Goal: Transaction & Acquisition: Purchase product/service

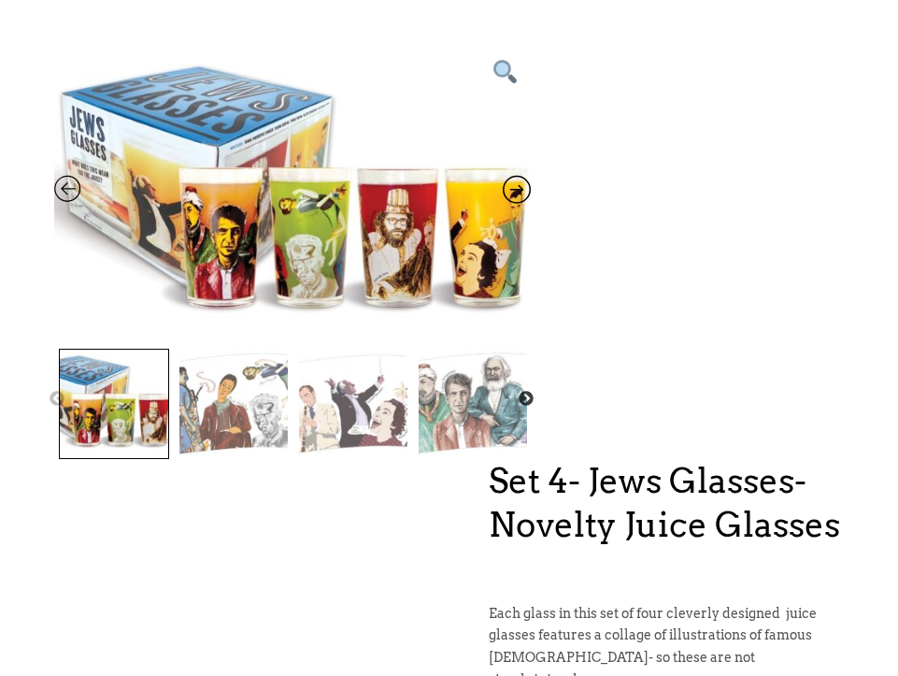
scroll to position [207, 0]
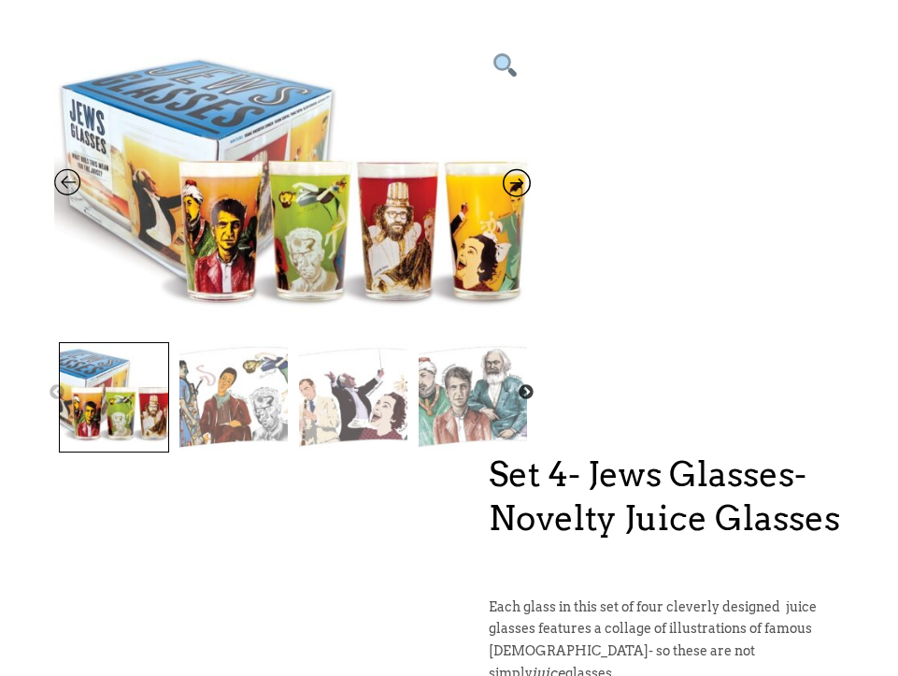
click at [487, 400] on img at bounding box center [473, 397] width 108 height 108
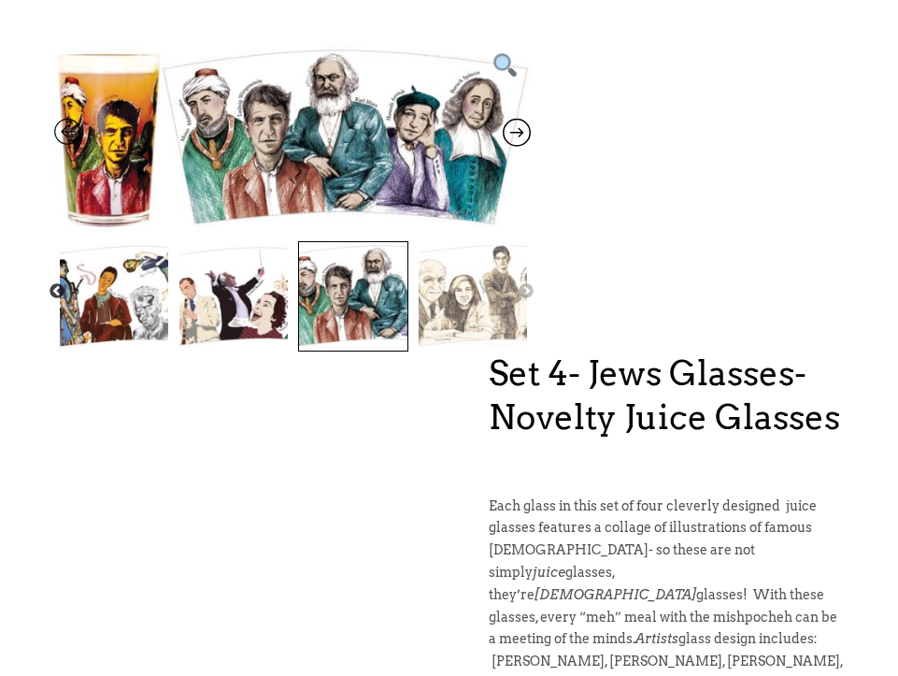
click at [483, 308] on img at bounding box center [473, 296] width 108 height 108
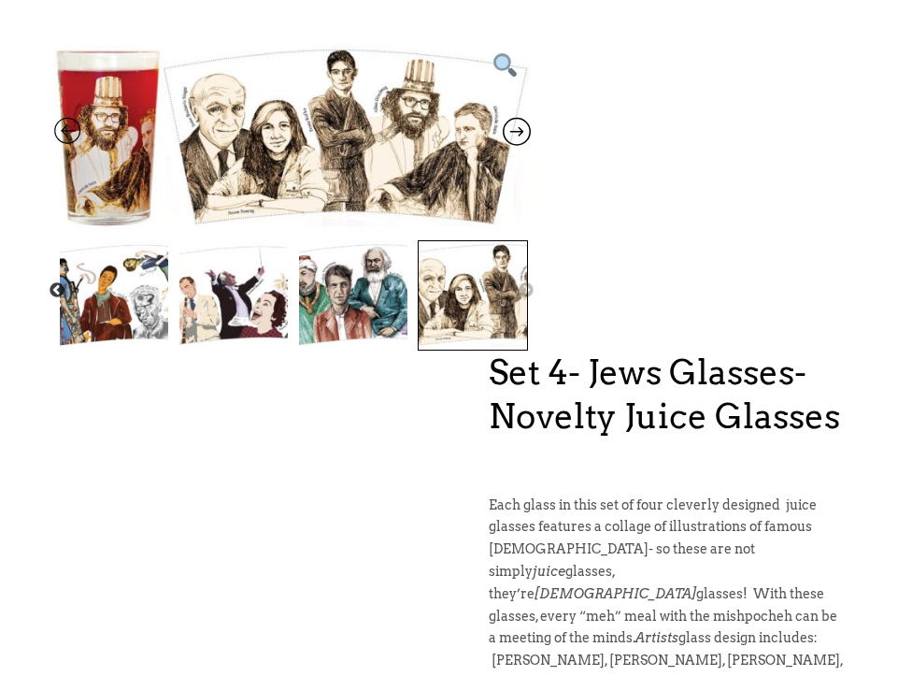
click at [245, 301] on img at bounding box center [233, 295] width 108 height 108
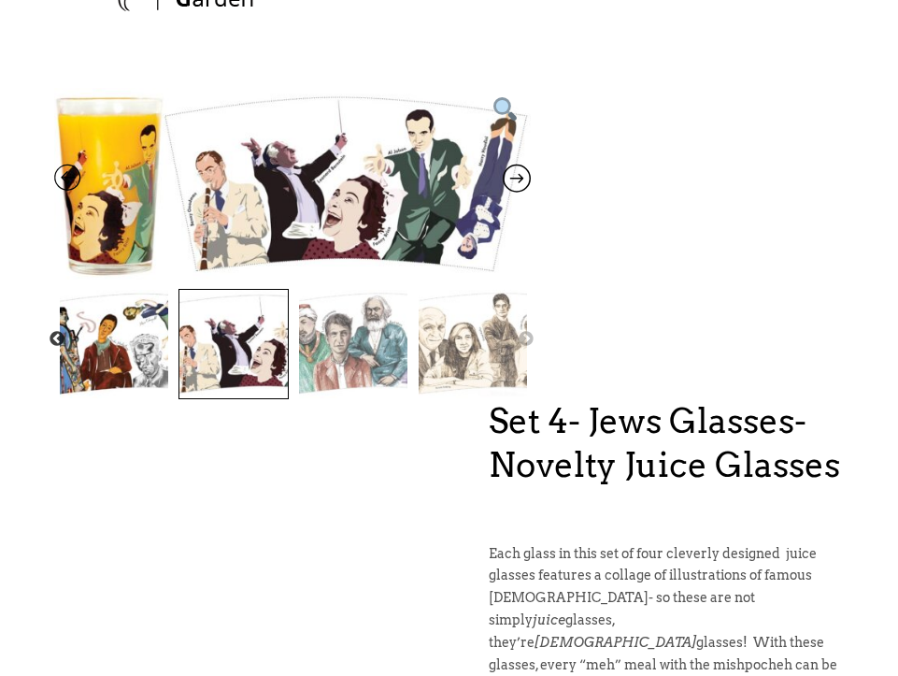
scroll to position [158, 0]
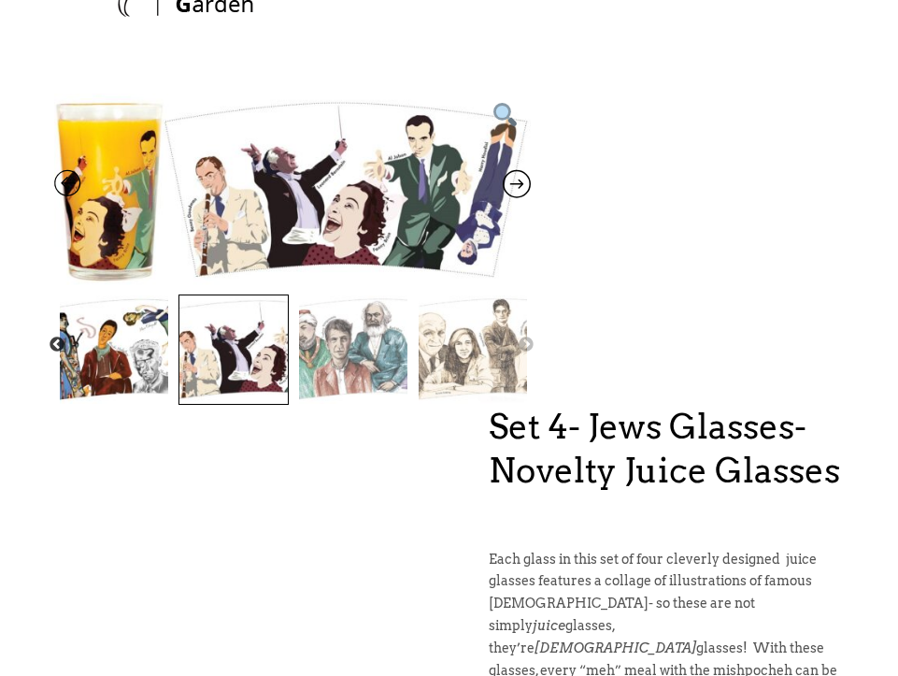
click at [125, 365] on img at bounding box center [114, 349] width 108 height 108
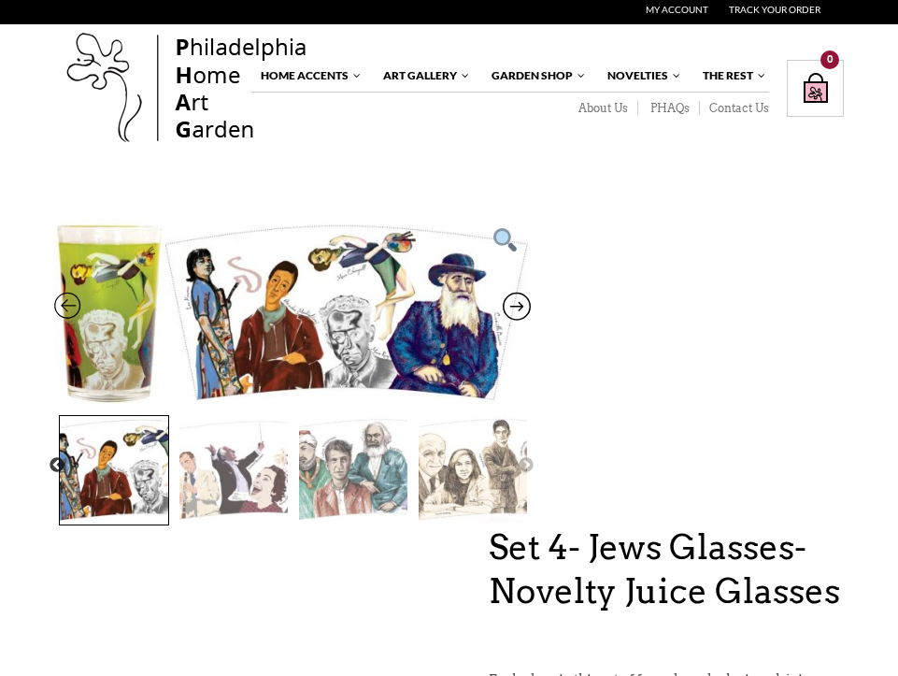
scroll to position [29, 0]
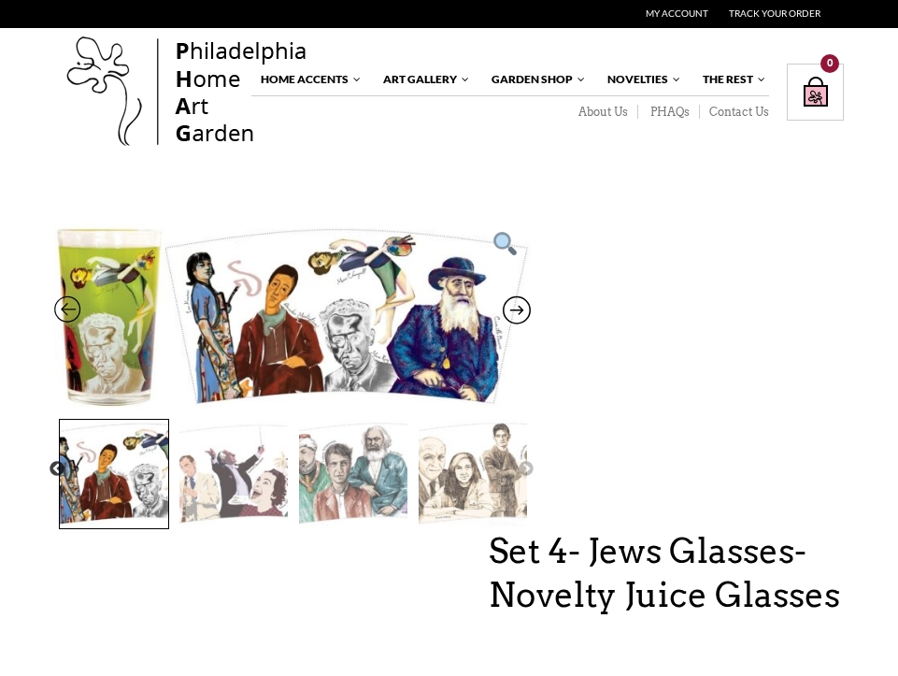
click at [74, 307] on icon at bounding box center [68, 314] width 28 height 24
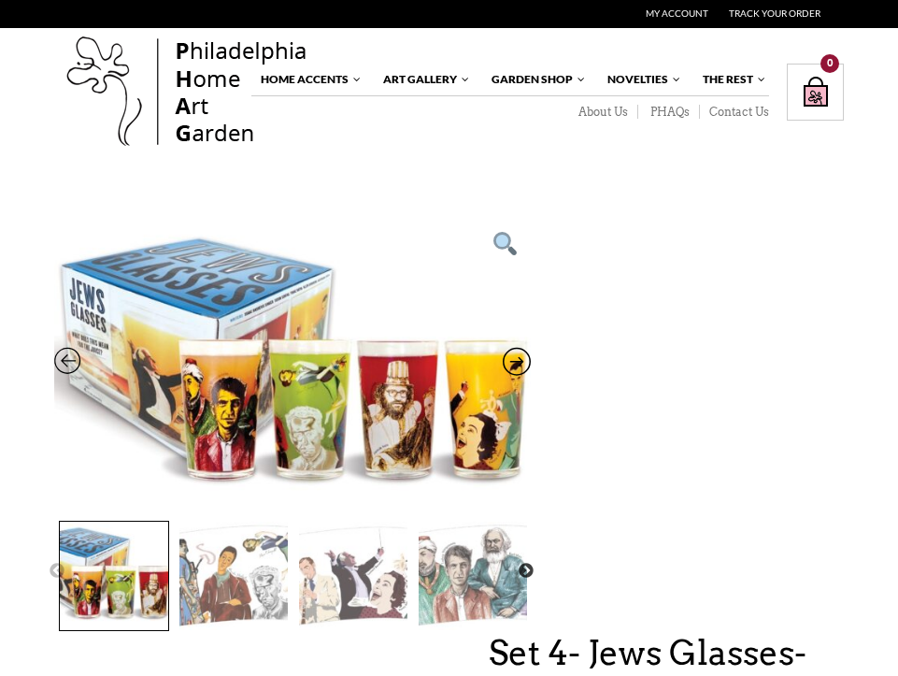
click at [144, 581] on img at bounding box center [114, 575] width 108 height 108
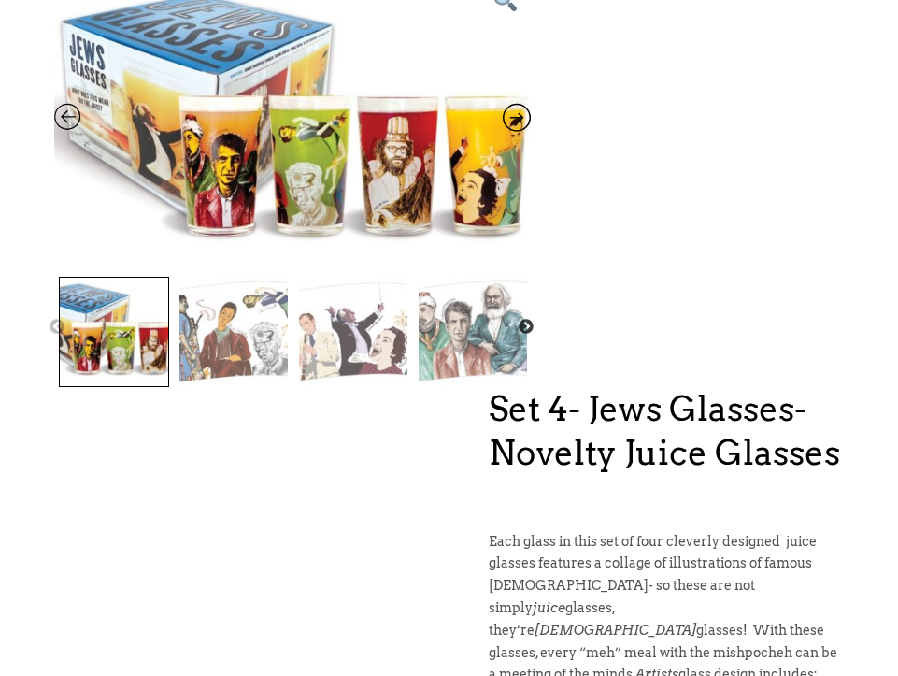
scroll to position [0, 0]
